Goal: Navigation & Orientation: Find specific page/section

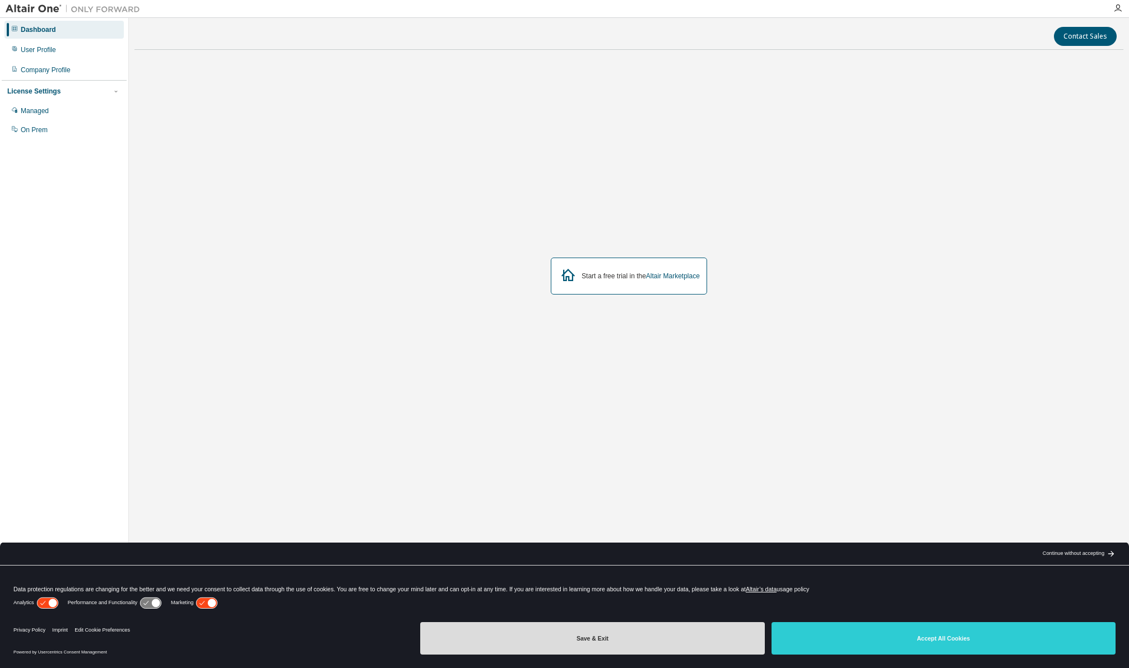
click at [730, 640] on button "Save & Exit" at bounding box center [592, 638] width 344 height 32
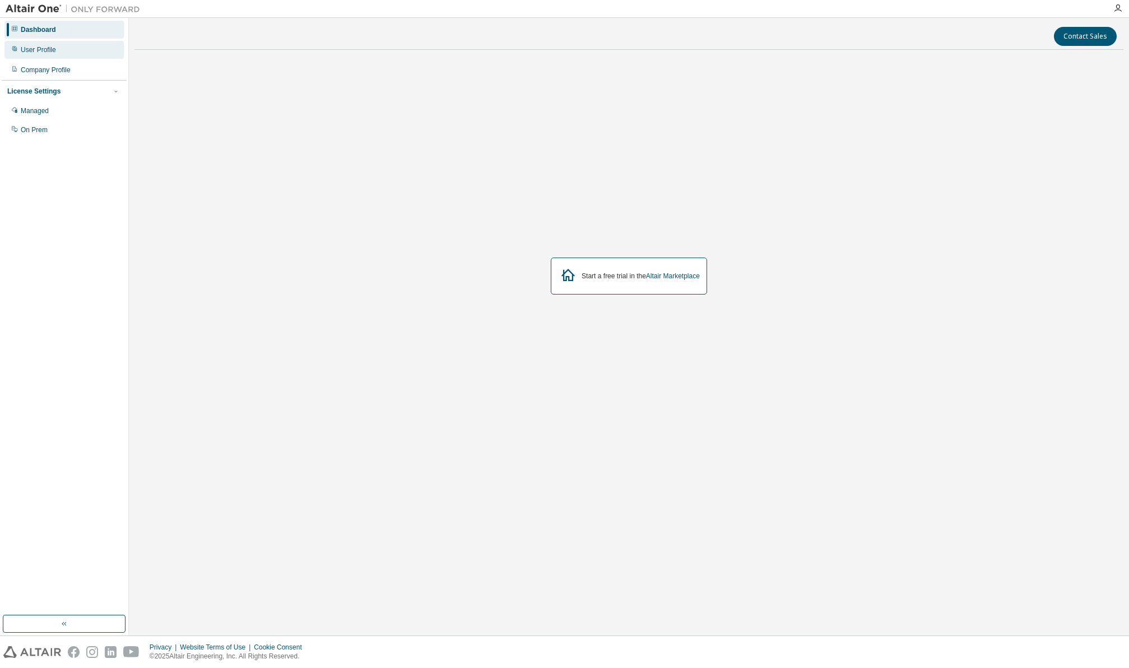
click at [26, 48] on div "User Profile" at bounding box center [38, 49] width 35 height 9
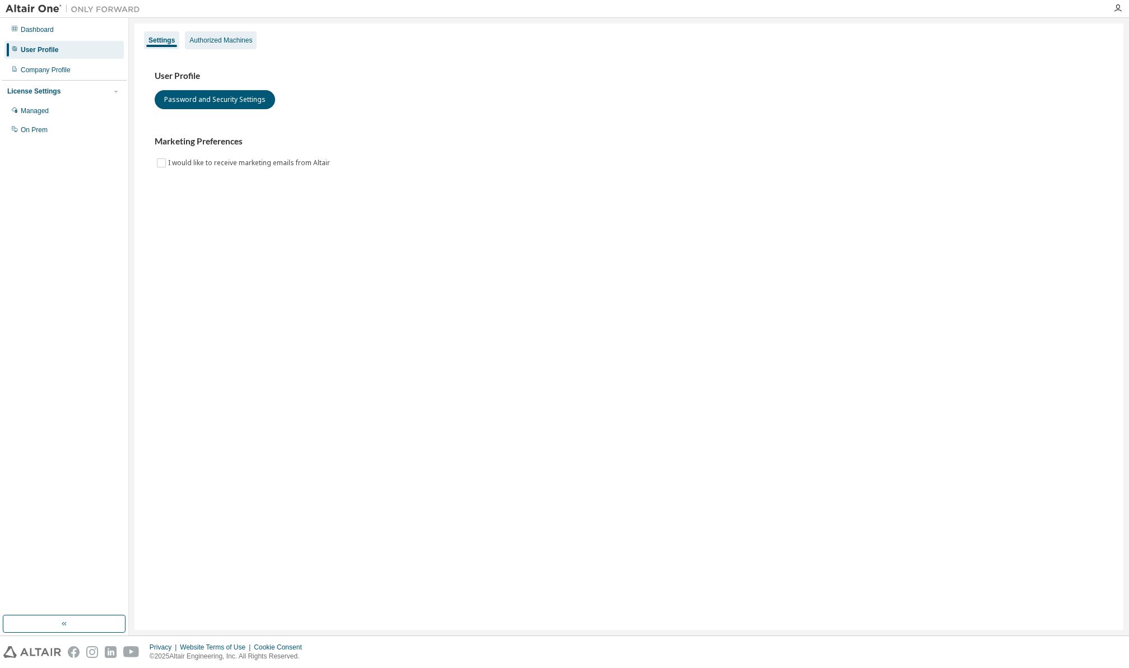
click at [213, 39] on div "Authorized Machines" at bounding box center [220, 40] width 63 height 9
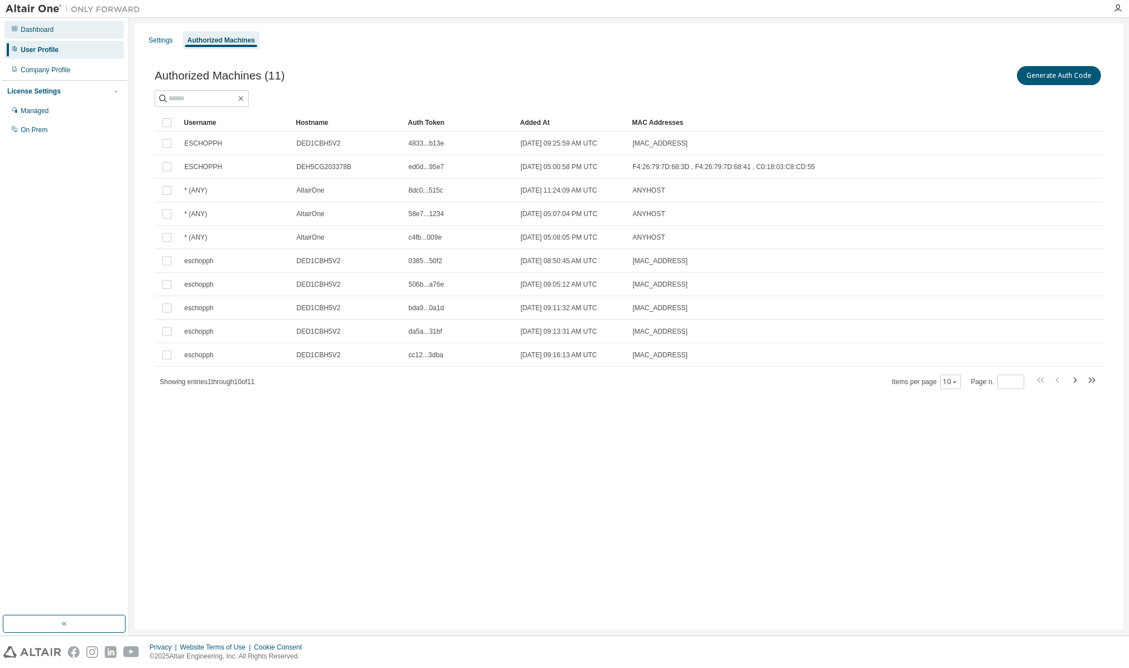
click at [34, 31] on div "Dashboard" at bounding box center [37, 29] width 33 height 9
